Goal: Register for event/course

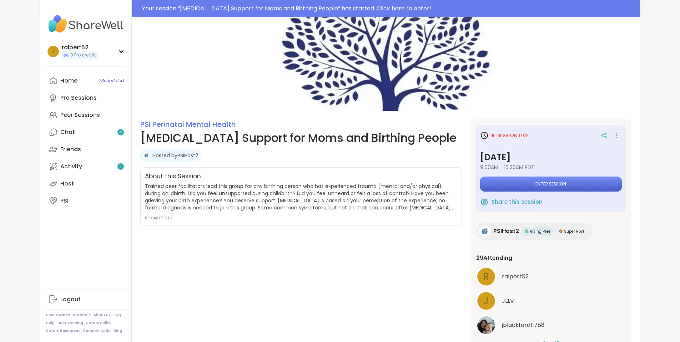
click at [581, 180] on button "Enter session" at bounding box center [551, 183] width 142 height 15
click at [51, 88] on link "Home 2 Scheduled" at bounding box center [86, 80] width 80 height 17
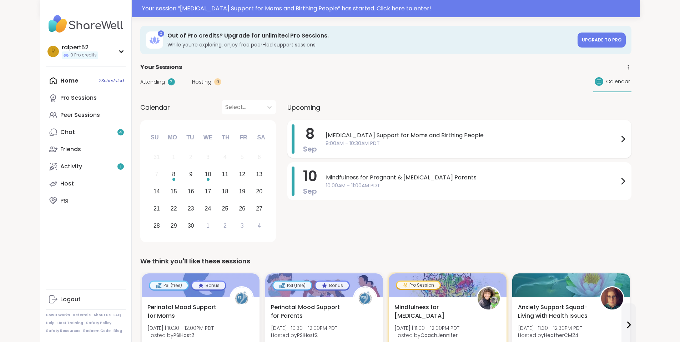
click at [363, 142] on span "9:00AM - 10:30AM PDT" at bounding box center [472, 143] width 293 height 7
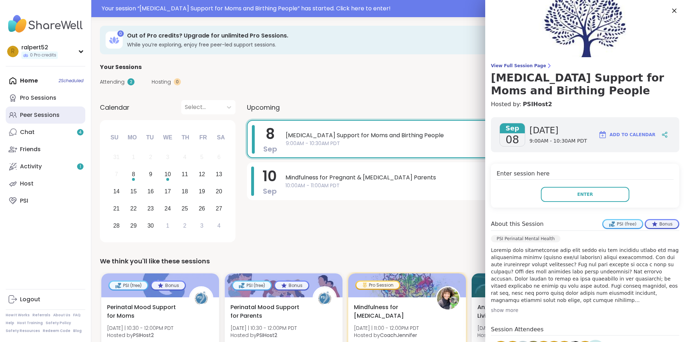
click at [50, 121] on link "Peer Sessions" at bounding box center [46, 114] width 80 height 17
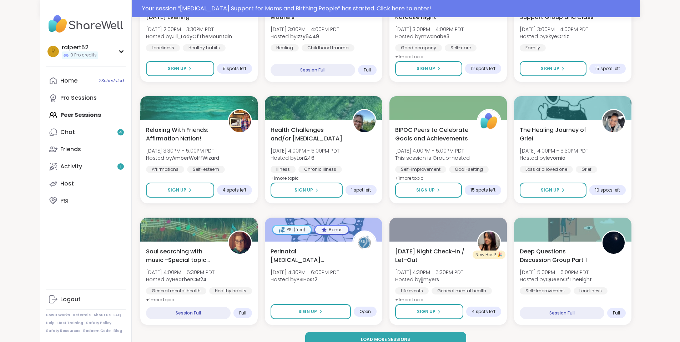
scroll to position [884, 0]
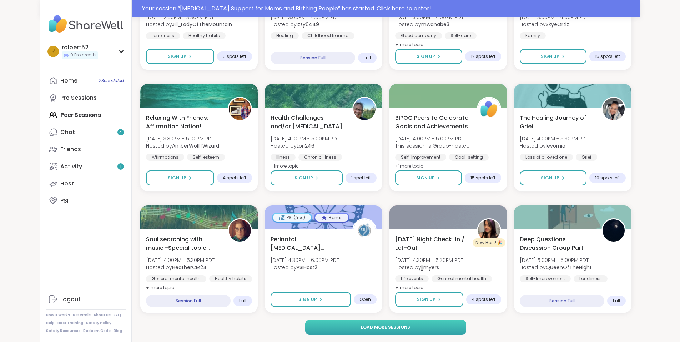
click at [444, 330] on button "Load more sessions" at bounding box center [385, 326] width 161 height 15
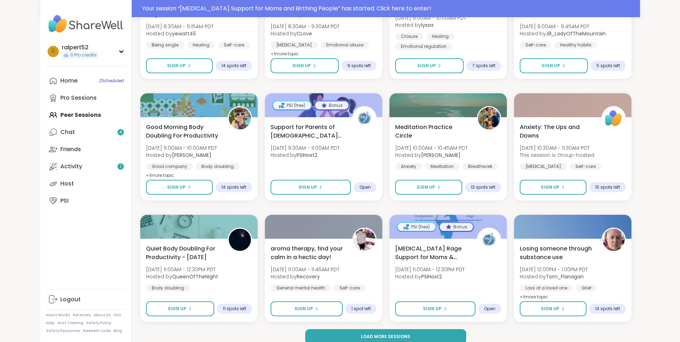
scroll to position [1976, 0]
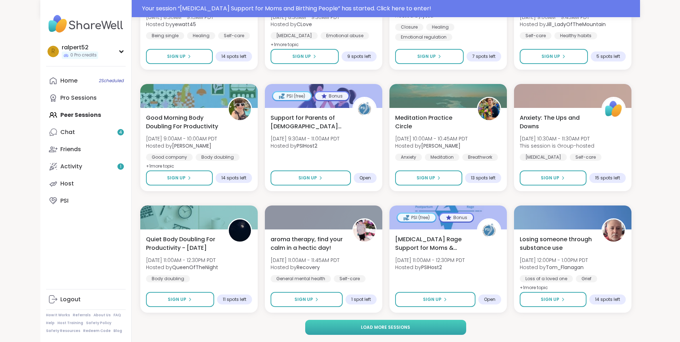
click at [412, 326] on button "Load more sessions" at bounding box center [385, 326] width 161 height 15
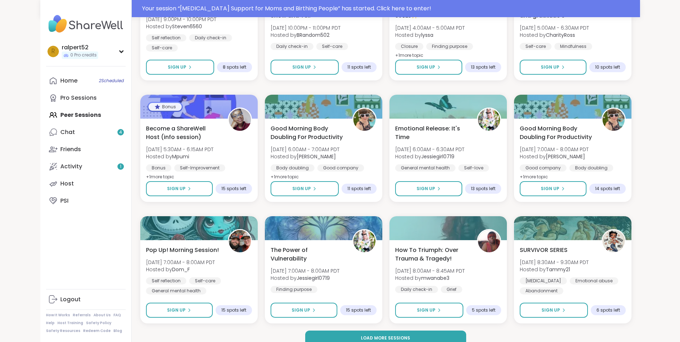
scroll to position [3068, 0]
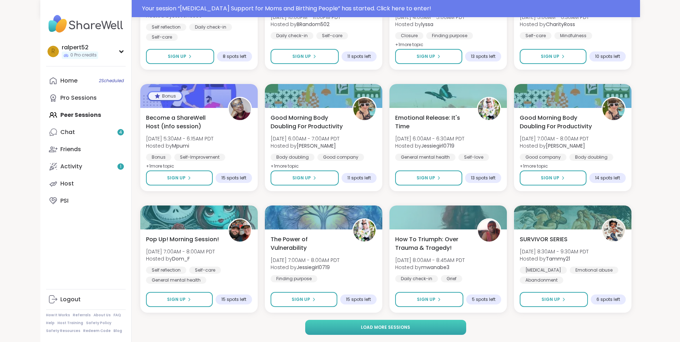
click at [389, 326] on span "Load more sessions" at bounding box center [385, 327] width 49 height 6
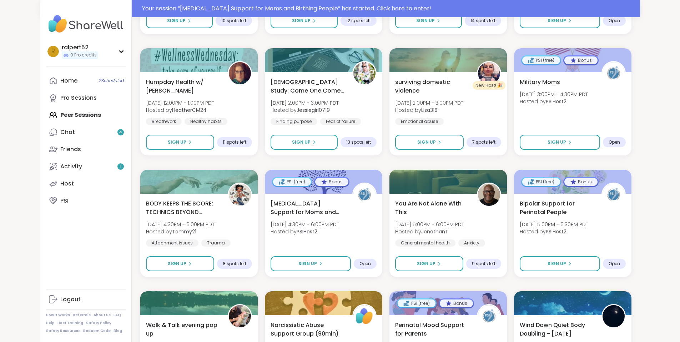
scroll to position [3746, 0]
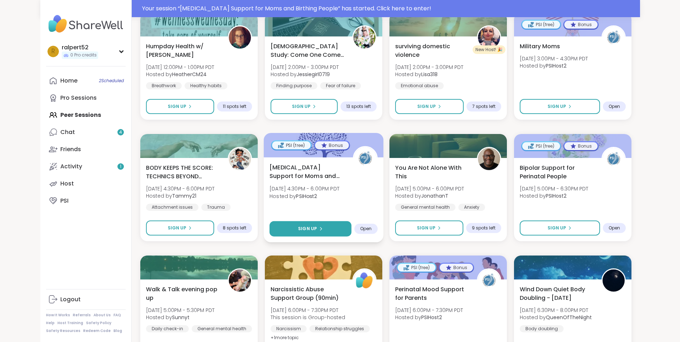
click at [293, 222] on button "Sign Up" at bounding box center [310, 228] width 82 height 15
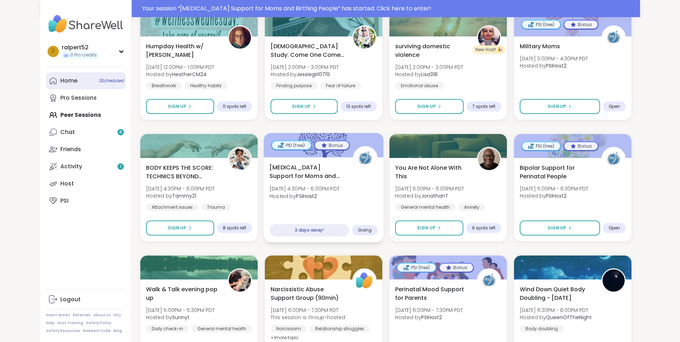
click at [46, 87] on link "Home 3 Scheduled" at bounding box center [86, 80] width 80 height 17
